Goal: Find specific page/section: Find specific page/section

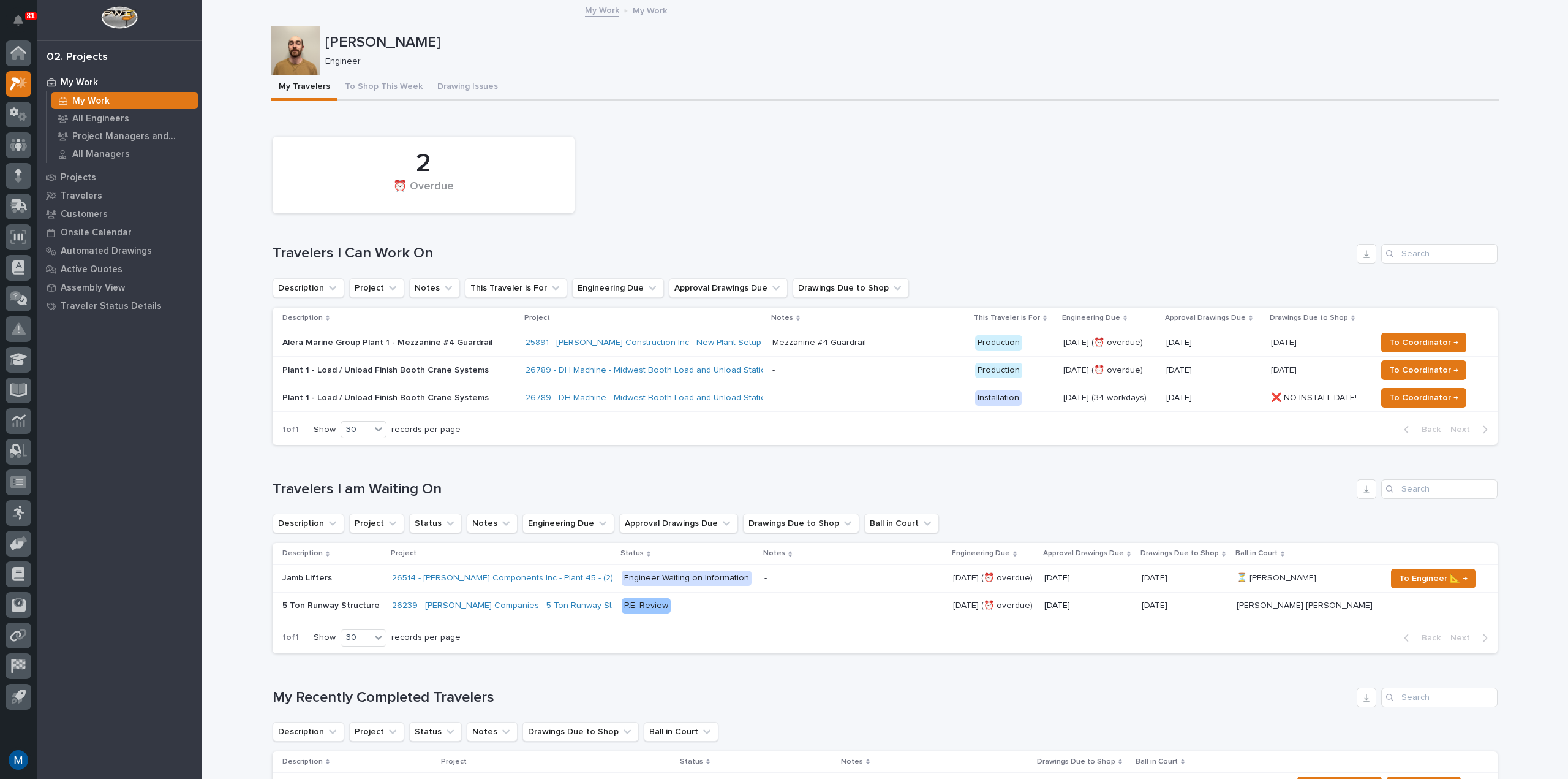
scroll to position [368, 0]
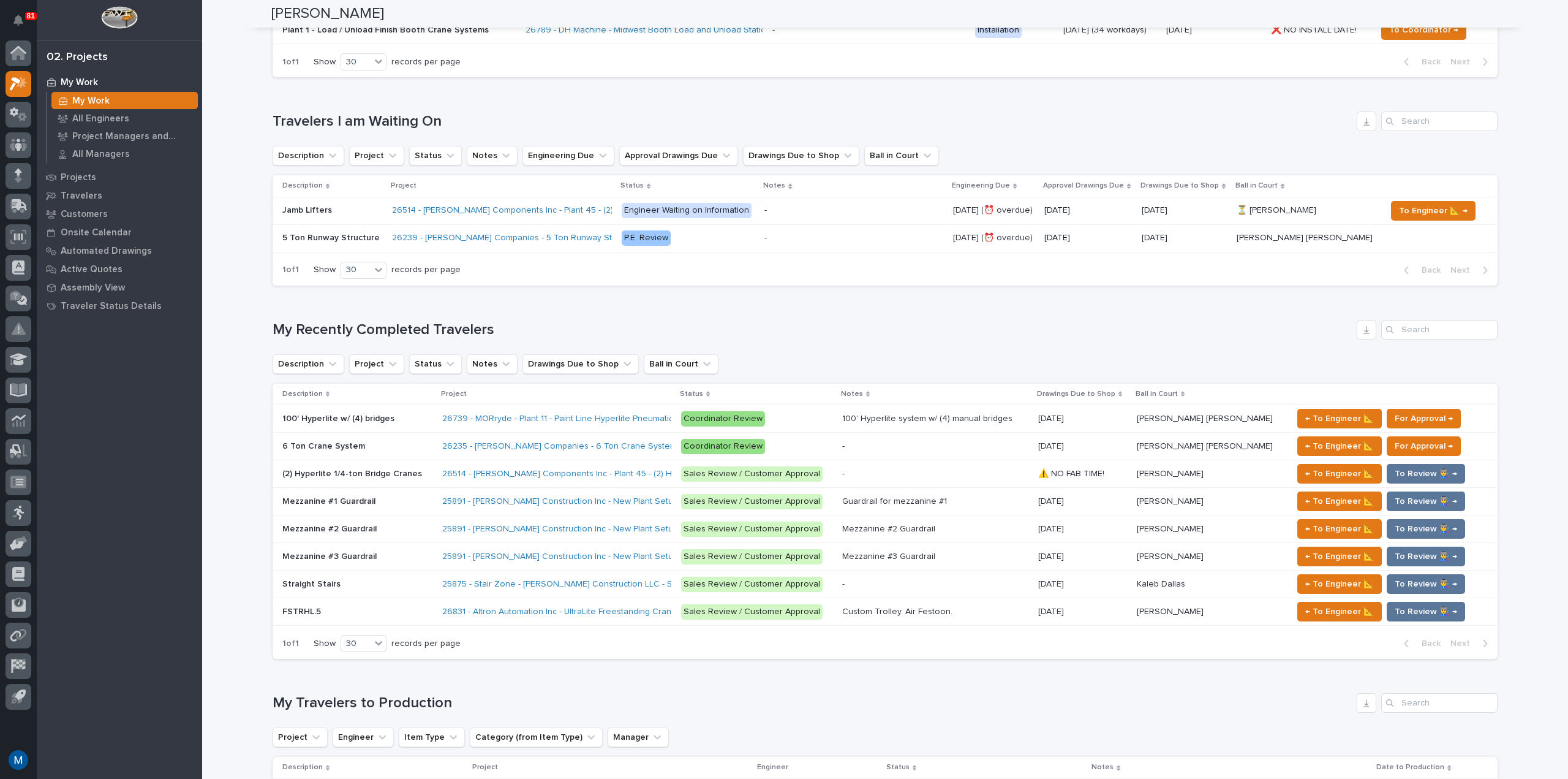
click at [416, 442] on p at bounding box center [357, 446] width 150 height 11
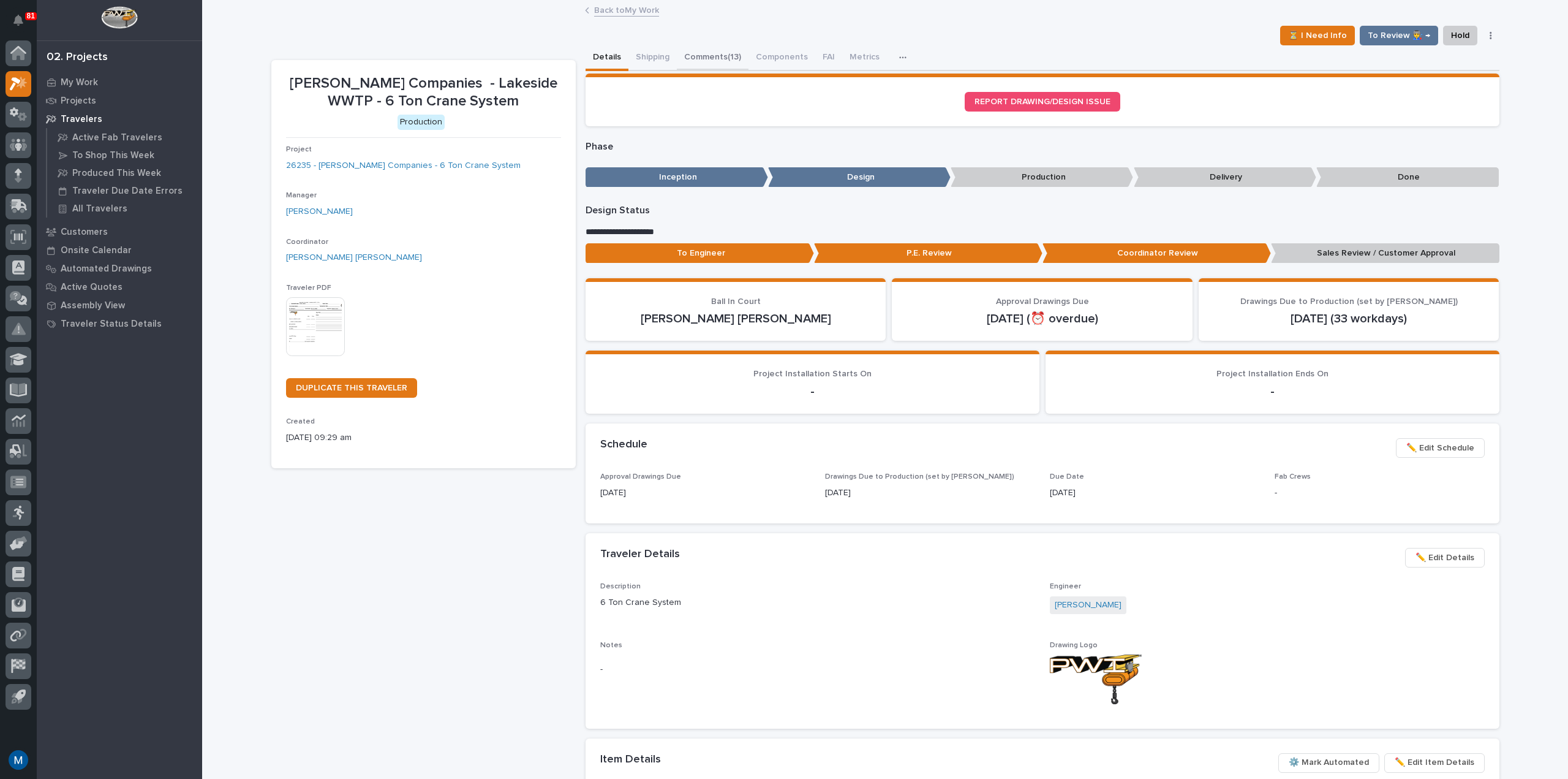
click at [690, 62] on button "Comments (13)" at bounding box center [712, 58] width 71 height 26
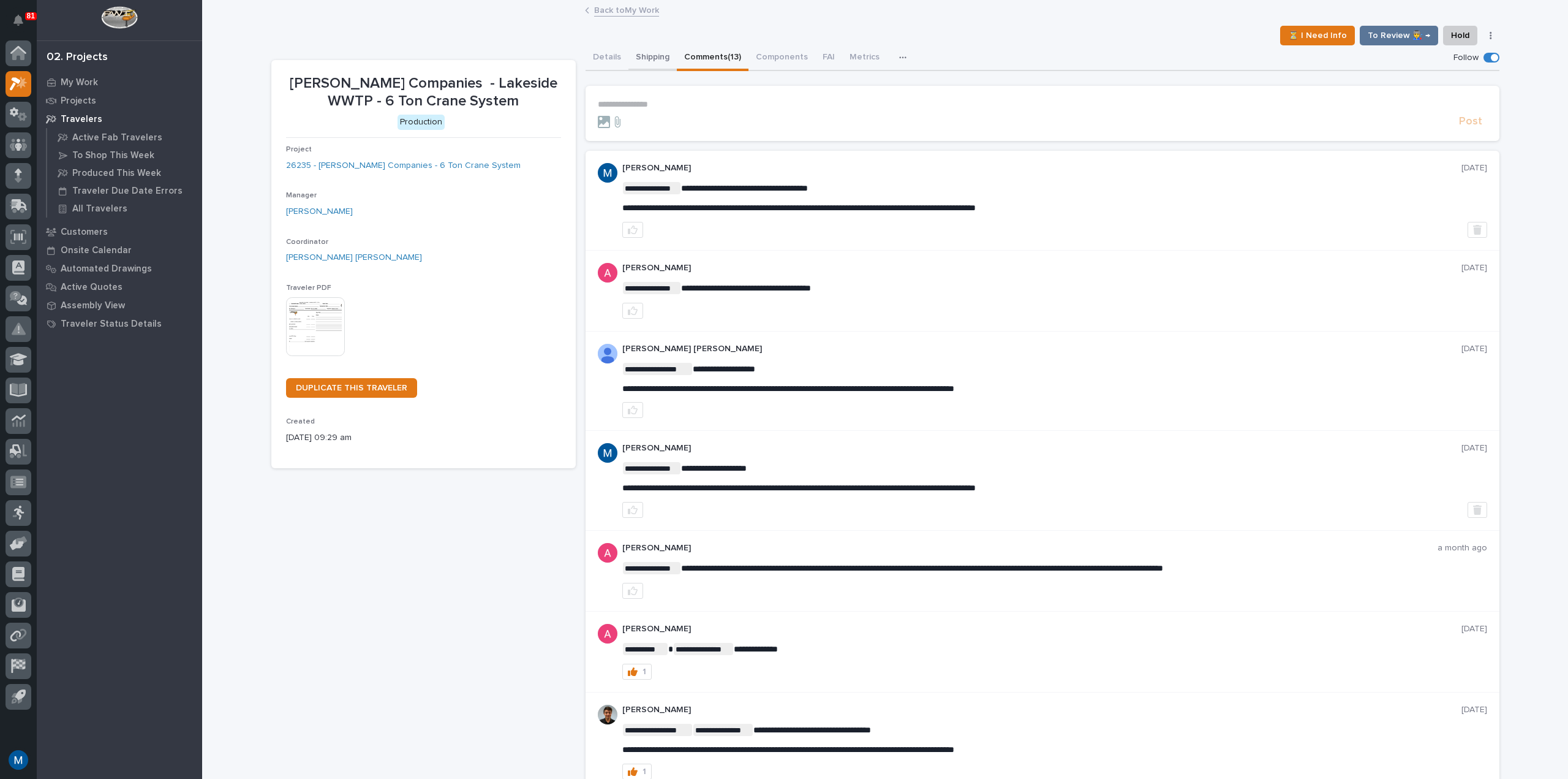
click at [630, 53] on button "Shipping" at bounding box center [652, 58] width 48 height 26
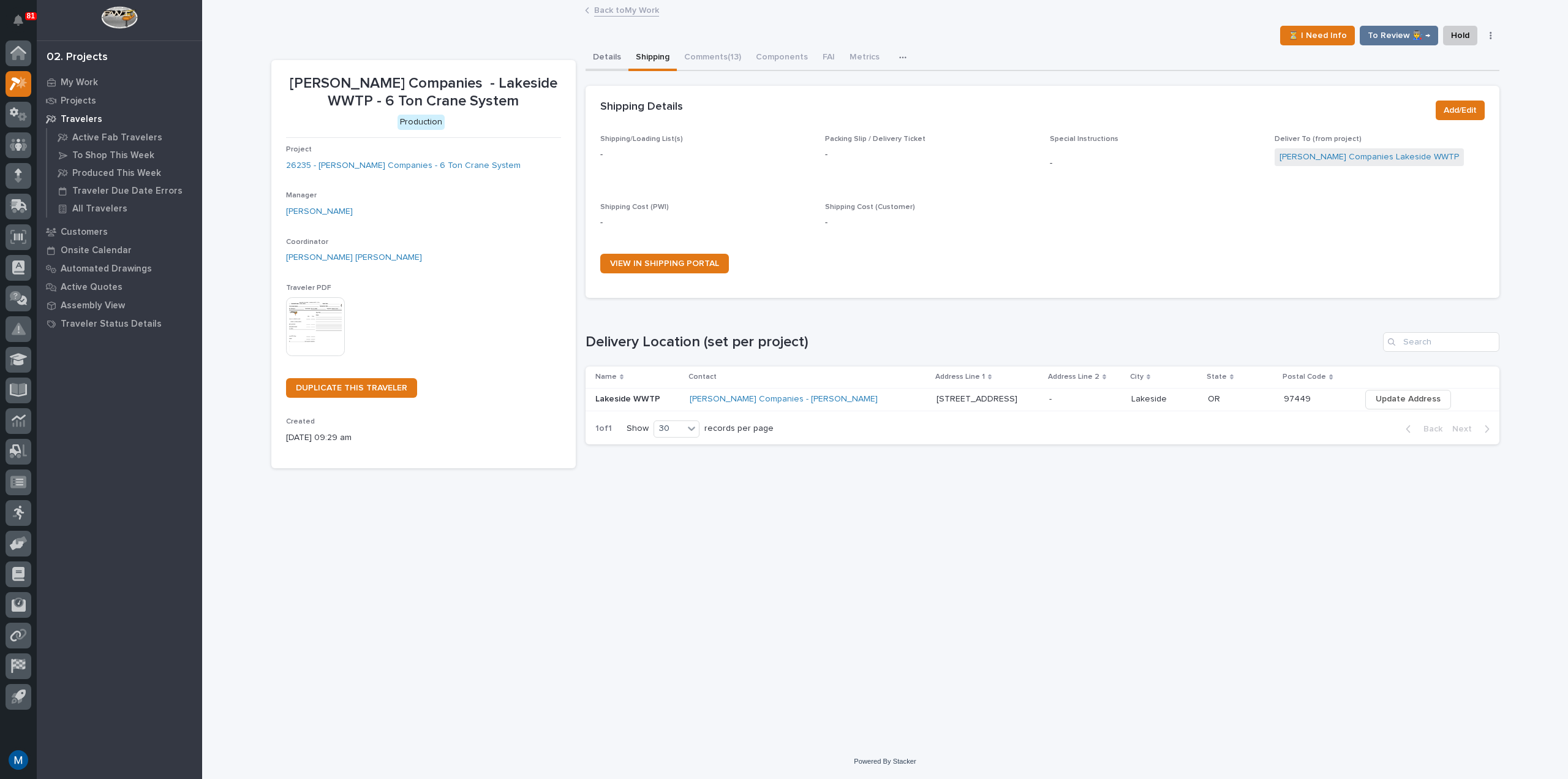
click at [624, 60] on div "Details Shipping Comments (13) Components FAI Metrics Schedule" at bounding box center [1043, 58] width 914 height 26
click at [607, 58] on button "Details" at bounding box center [607, 58] width 43 height 26
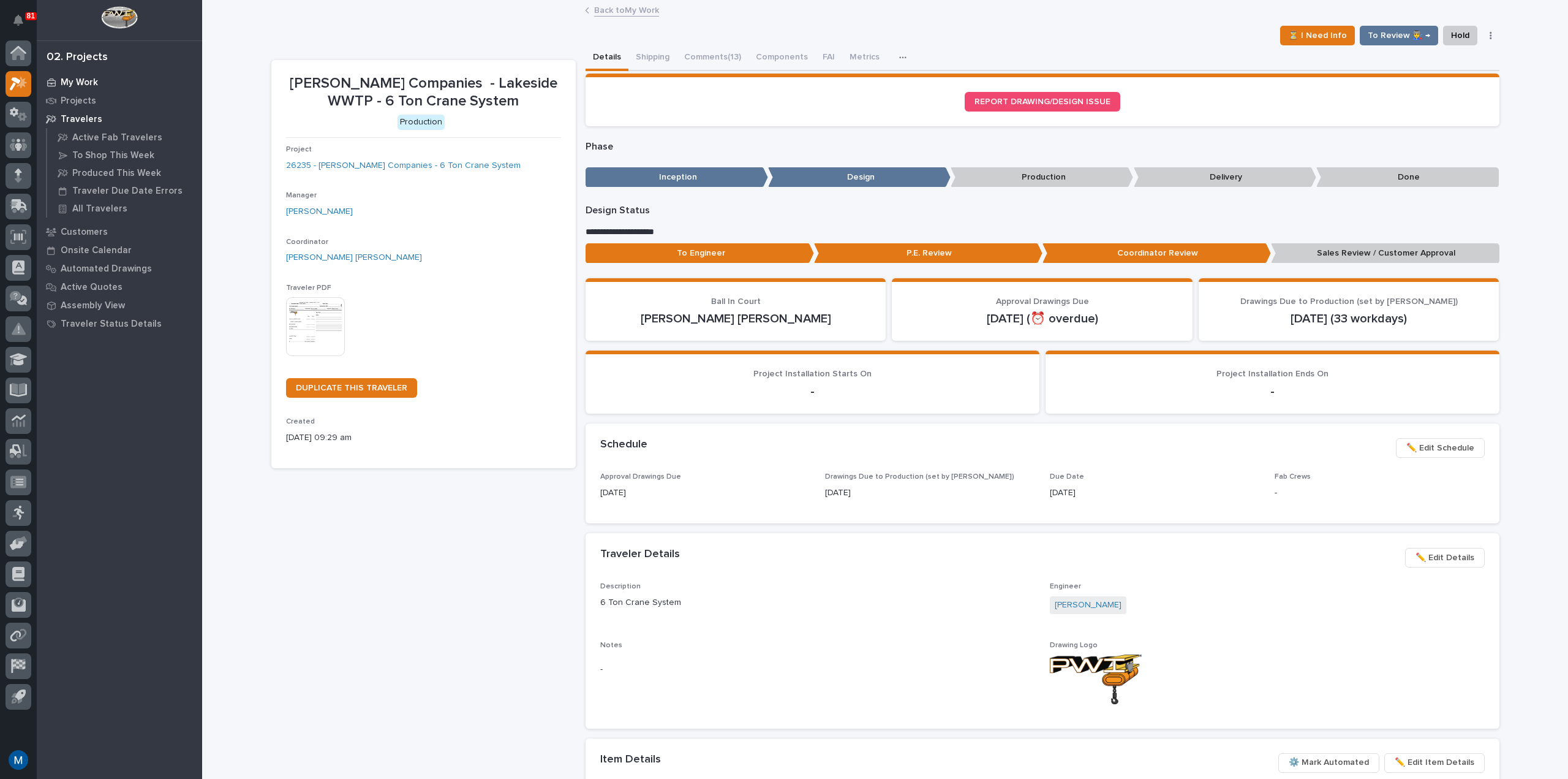
click at [55, 83] on icon at bounding box center [51, 82] width 8 height 8
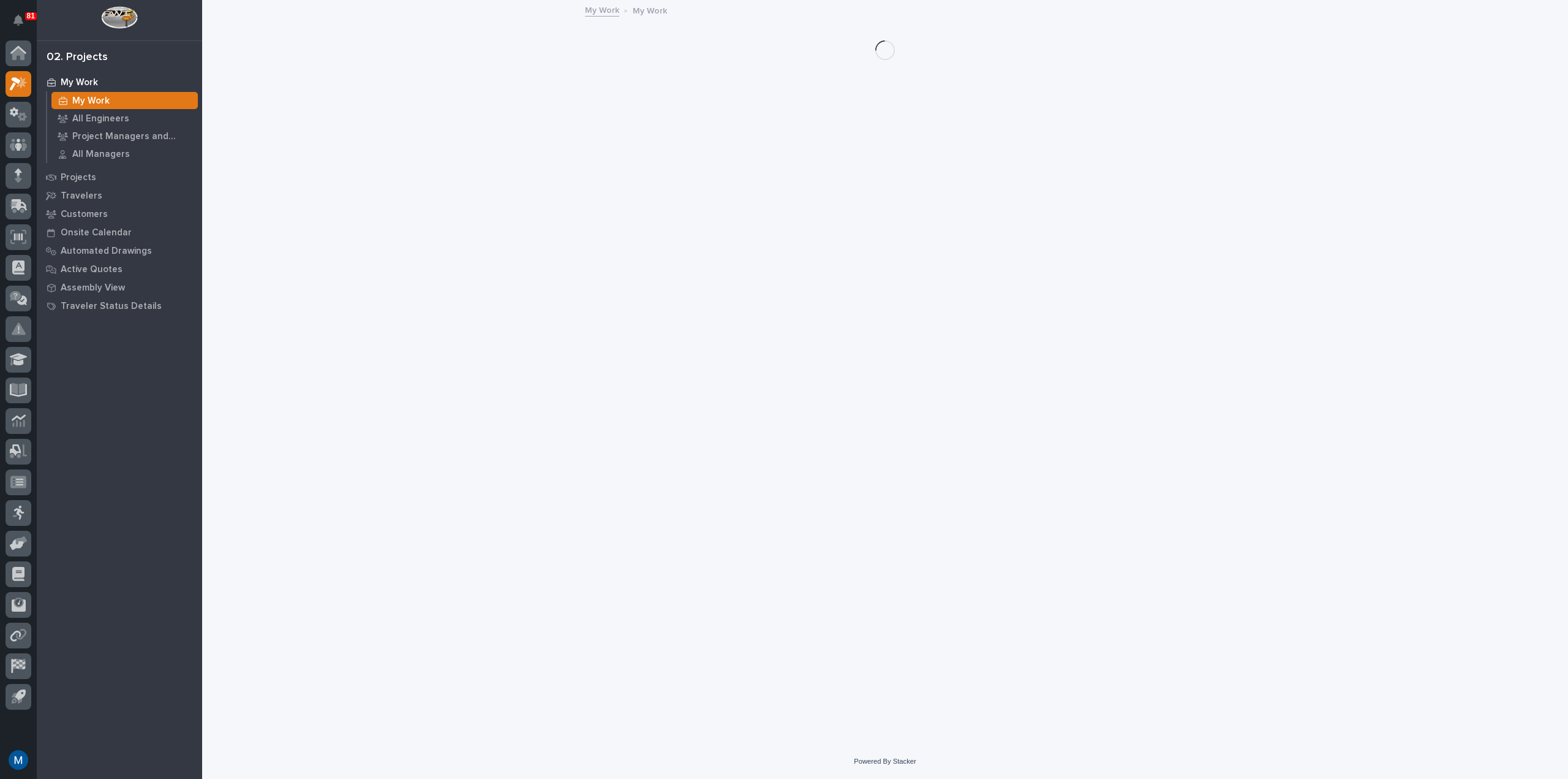
click at [59, 76] on div "My Work" at bounding box center [119, 82] width 159 height 17
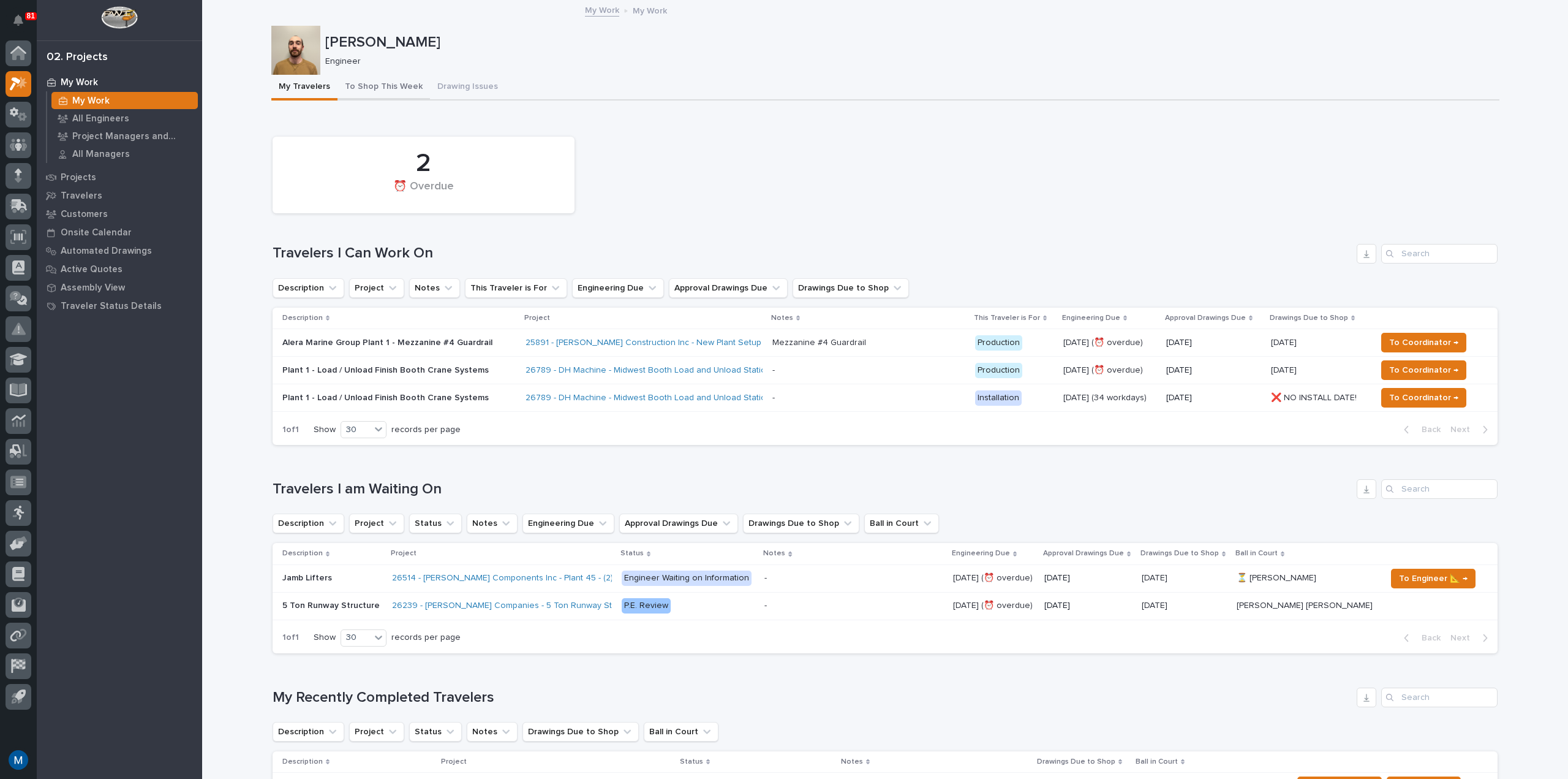
click at [390, 91] on button "To Shop This Week" at bounding box center [384, 88] width 92 height 26
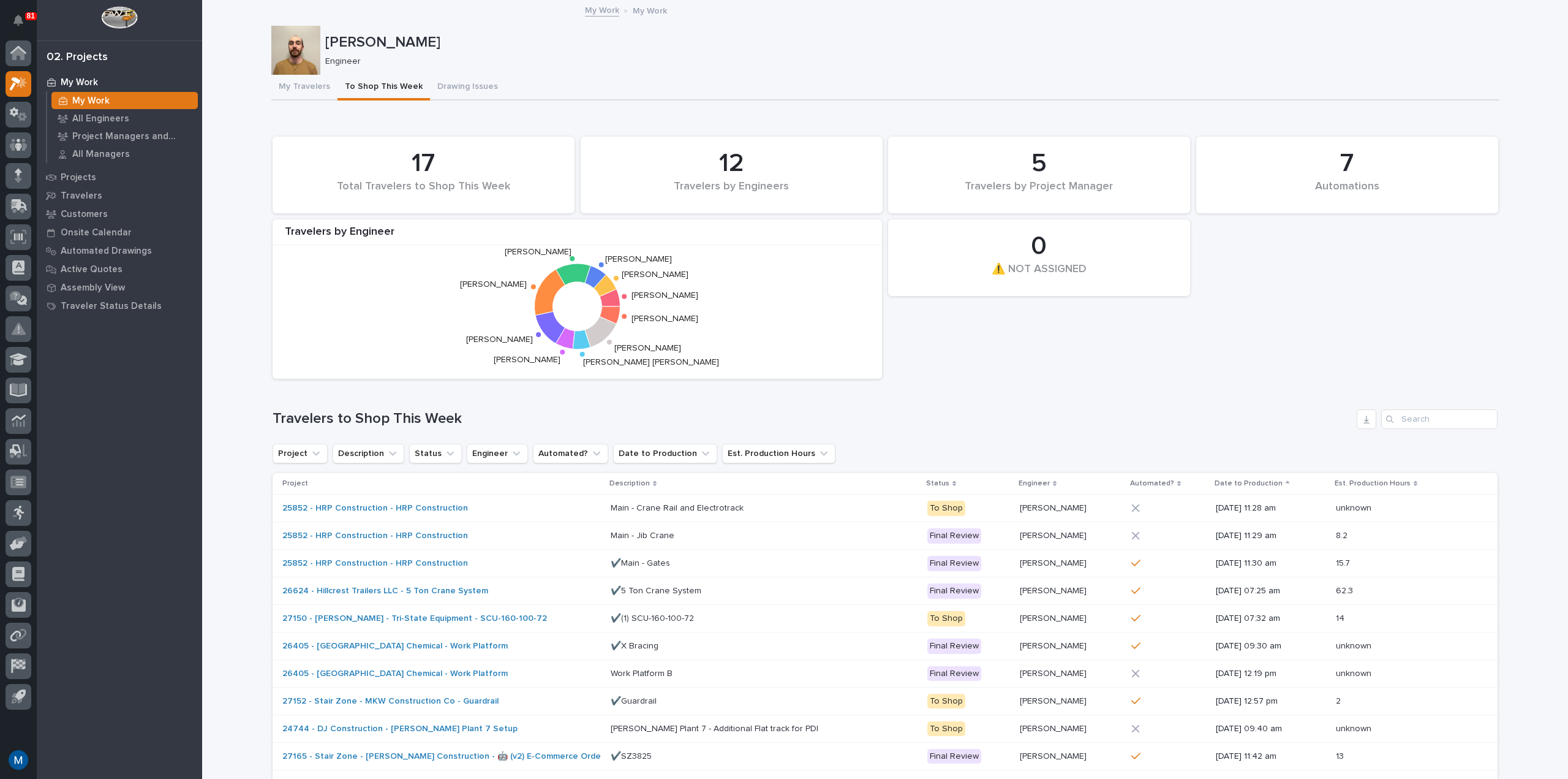
click at [311, 83] on button "My Travelers" at bounding box center [304, 88] width 66 height 26
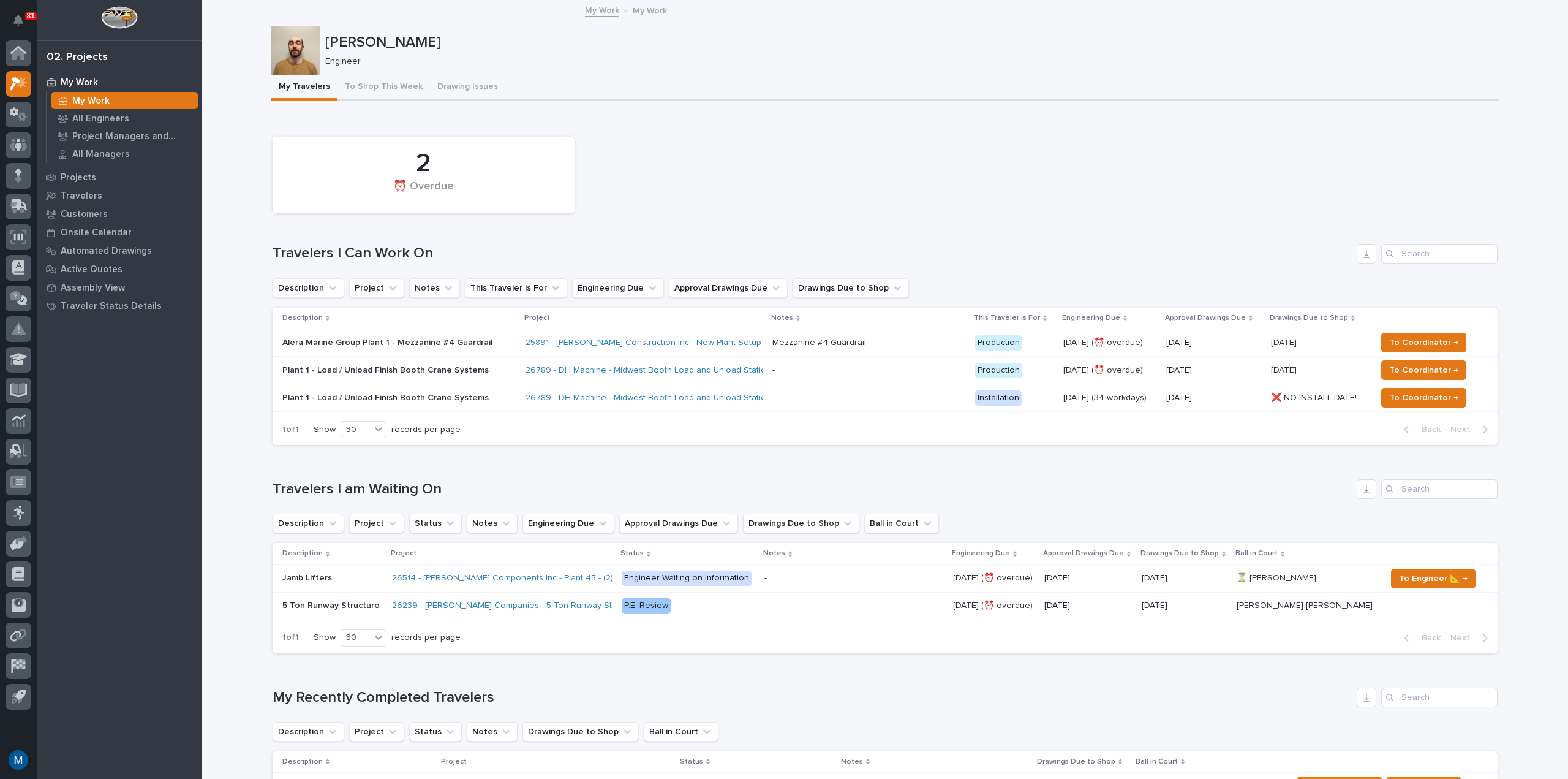
click at [431, 394] on p "Plant 1 - Load / Unload Finish Booth Crane Systems" at bounding box center [389, 398] width 214 height 11
